Goal: Navigation & Orientation: Find specific page/section

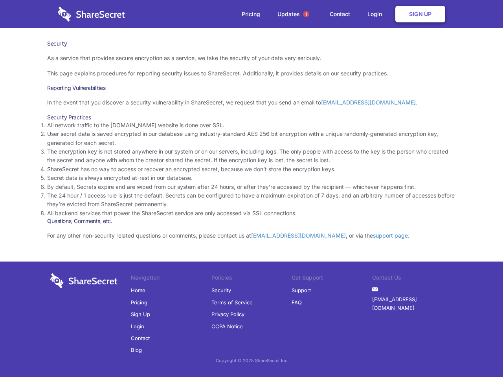
click at [252, 189] on li "By default, Secrets expire and are wiped from our system after 24 hours, or aft…" at bounding box center [251, 187] width 409 height 9
click at [306, 14] on span "1" at bounding box center [306, 14] width 6 height 6
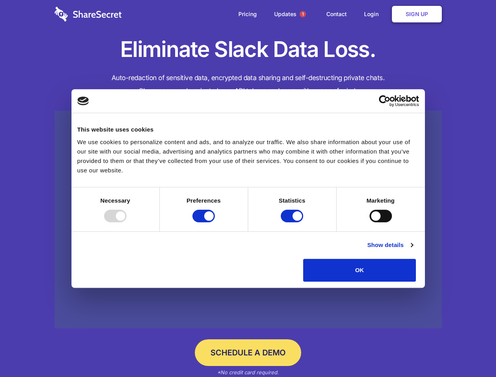
click at [127, 222] on div at bounding box center [115, 216] width 22 height 13
click at [215, 222] on input "Preferences" at bounding box center [204, 216] width 22 height 13
checkbox input "false"
click at [293, 222] on input "Statistics" at bounding box center [292, 216] width 22 height 13
checkbox input "false"
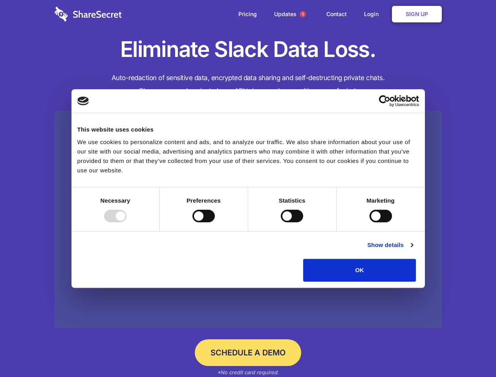
click at [370, 222] on input "Marketing" at bounding box center [381, 216] width 22 height 13
checkbox input "true"
click at [413, 250] on link "Show details" at bounding box center [390, 245] width 46 height 9
click at [0, 0] on li "Necessary 7 Necessary cookies help make a website usable by enabling basic func…" at bounding box center [0, 0] width 0 height 0
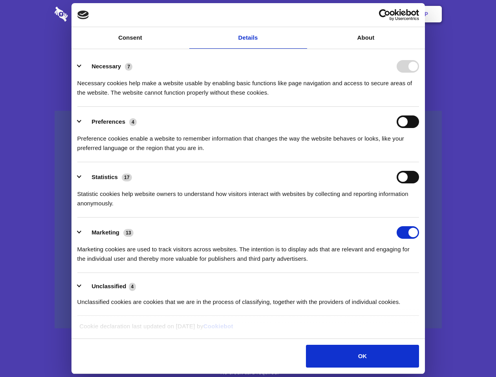
click at [303, 14] on span "1" at bounding box center [303, 14] width 6 height 6
